Goal: Check status: Check status

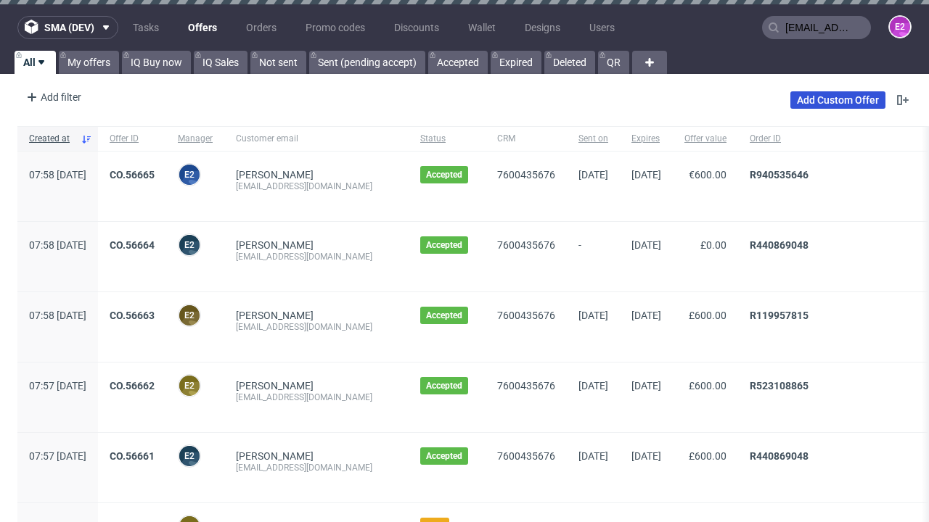
type input "[EMAIL_ADDRESS][DOMAIN_NAME]"
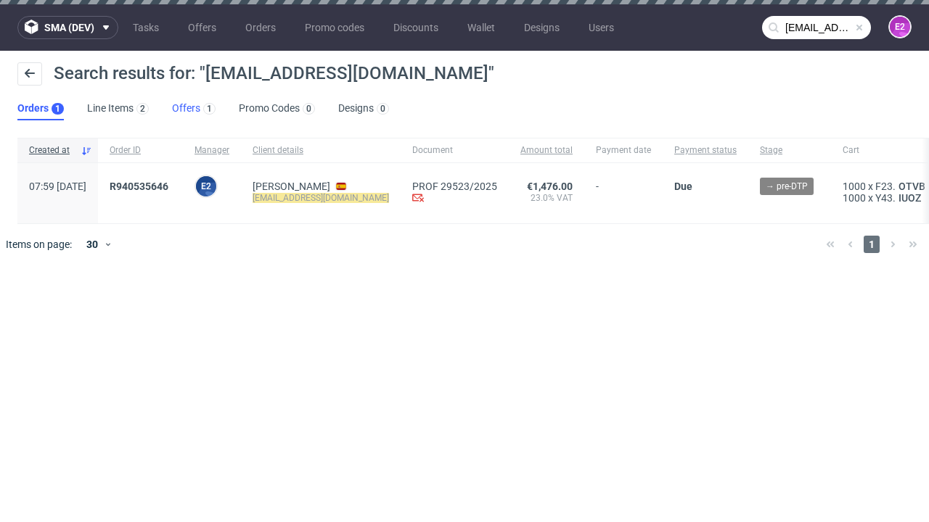
click at [194, 109] on link "Offers 1" at bounding box center [194, 108] width 44 height 23
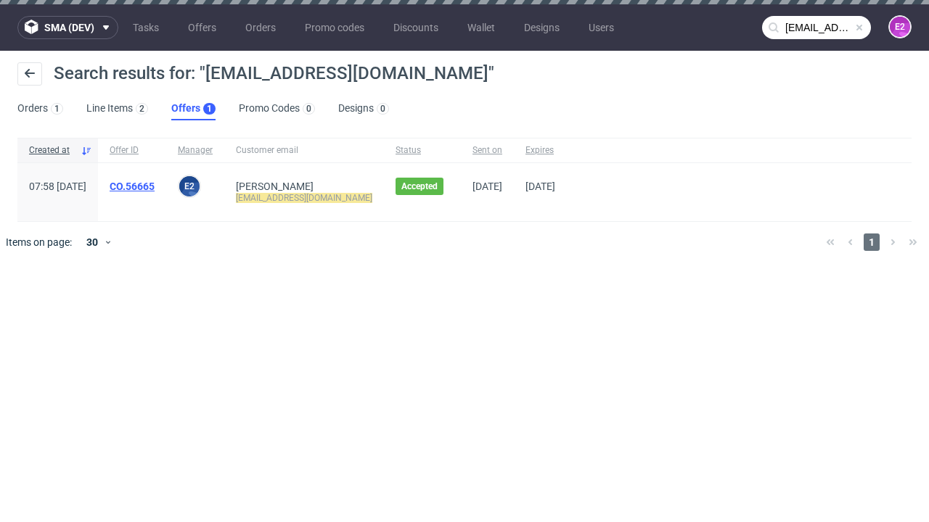
click at [155, 186] on link "CO.56665" at bounding box center [132, 187] width 45 height 12
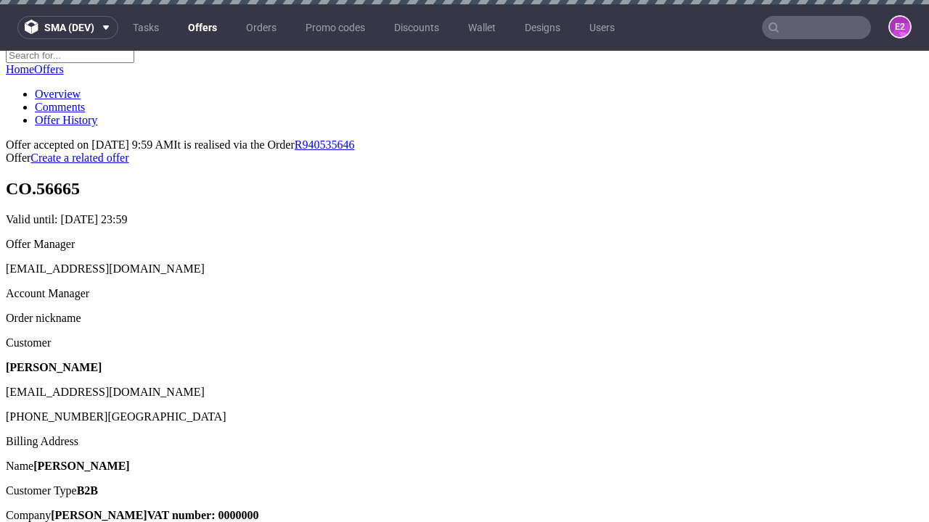
scroll to position [4, 0]
